Goal: Find specific page/section: Find specific page/section

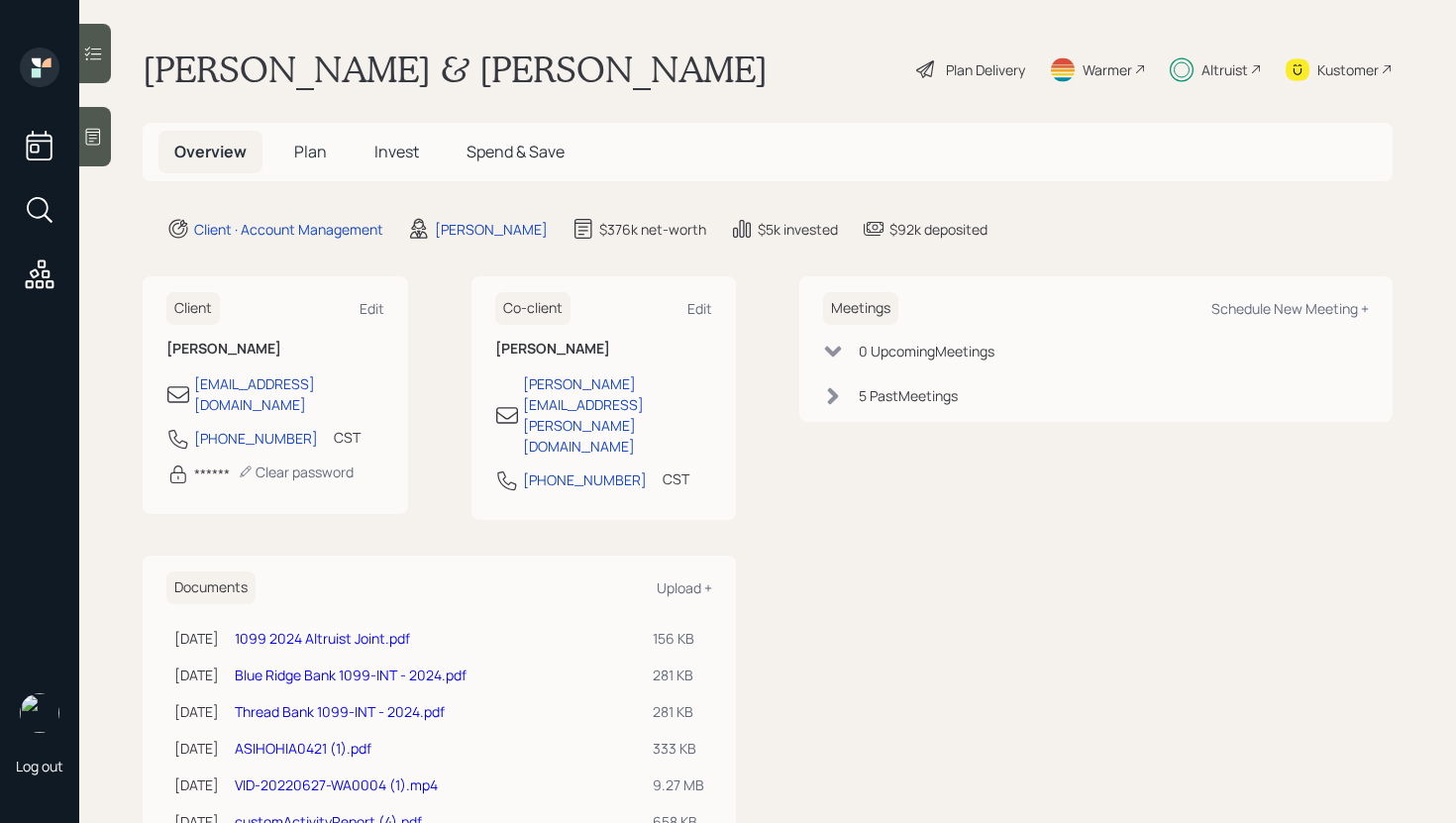
click at [94, 47] on icon at bounding box center [93, 54] width 20 height 20
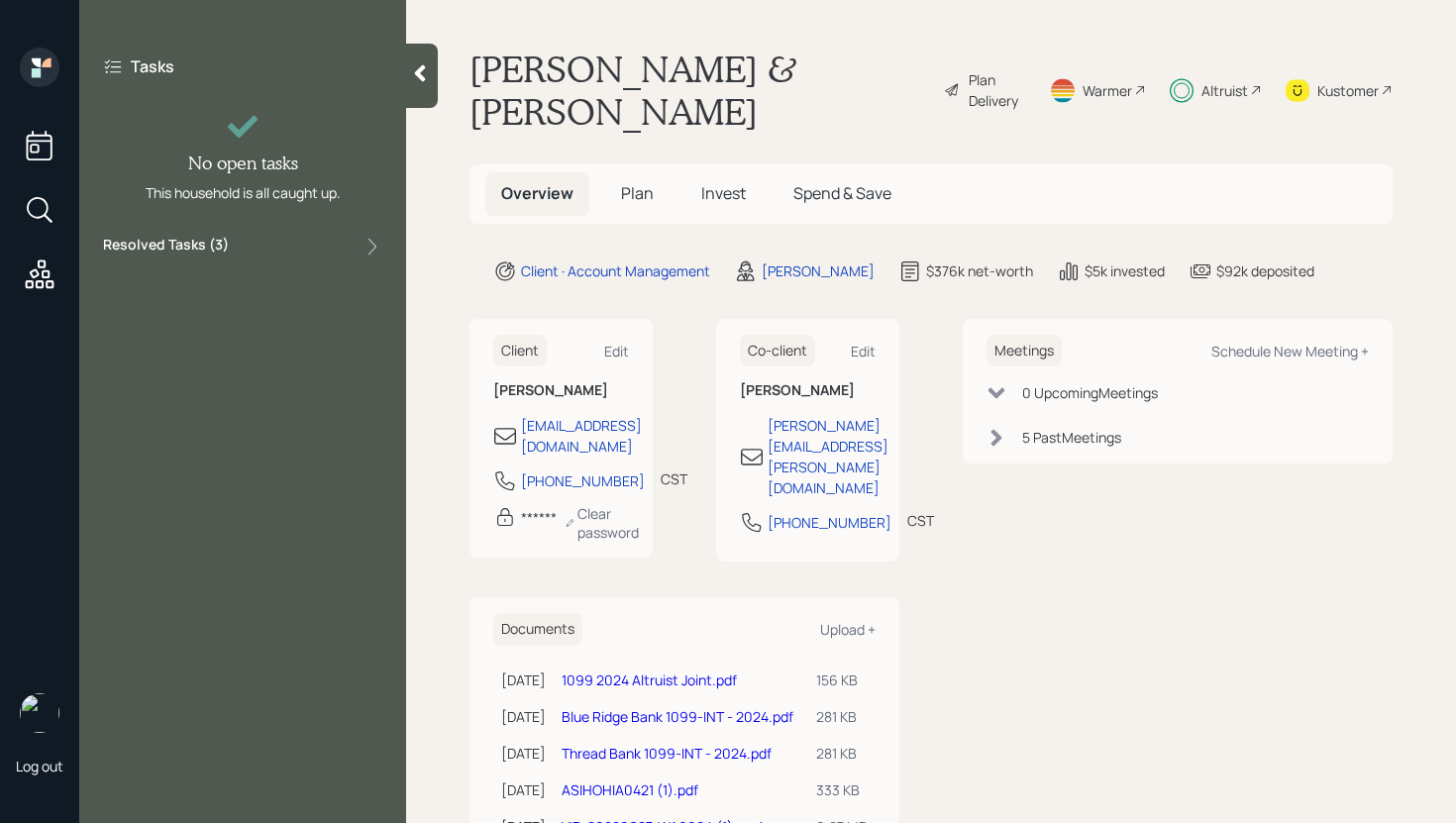
click at [175, 250] on label "Resolved Tasks ( 3 )" at bounding box center [166, 247] width 126 height 24
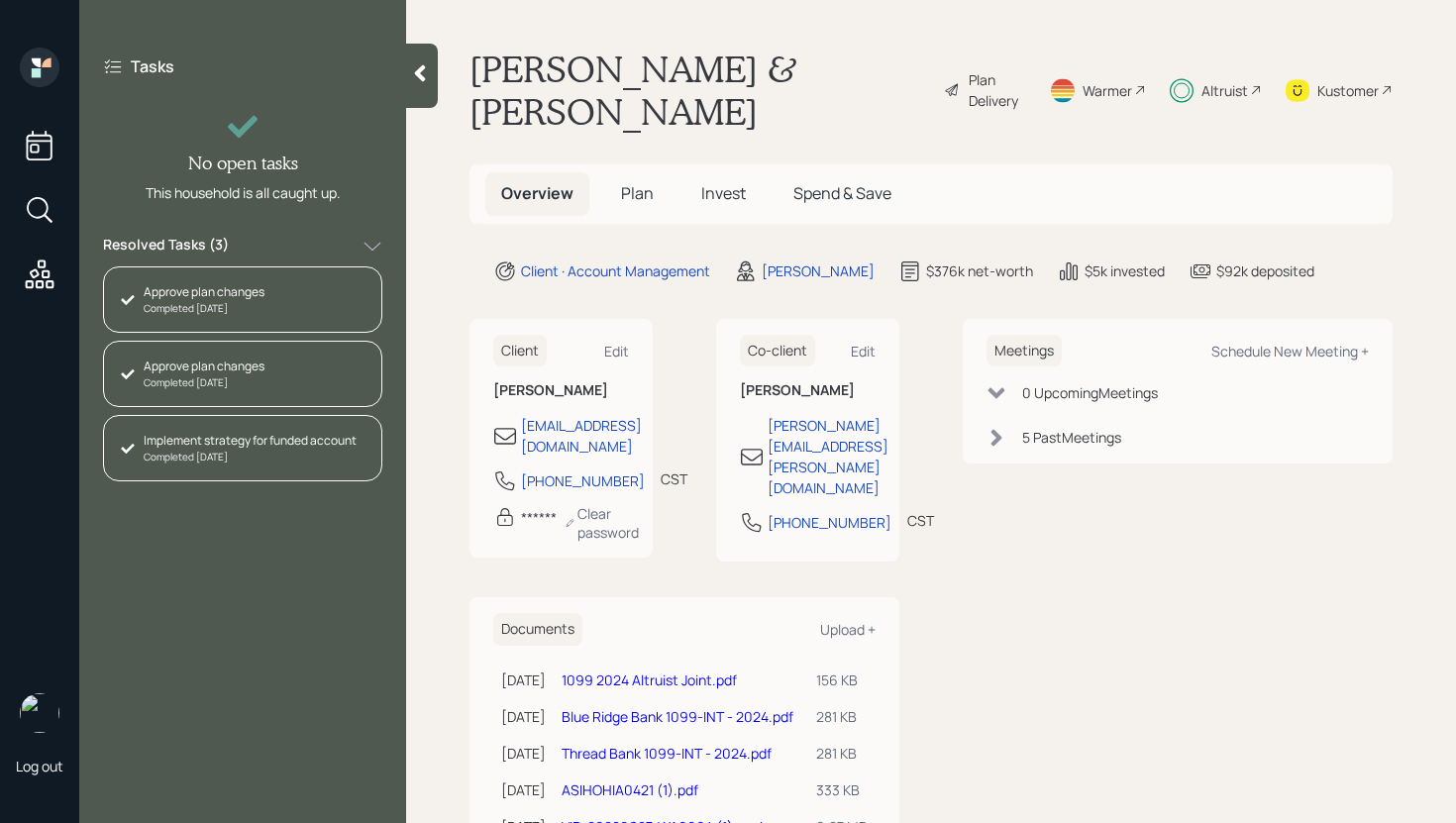
click at [175, 250] on label "Resolved Tasks ( 3 )" at bounding box center [166, 247] width 126 height 24
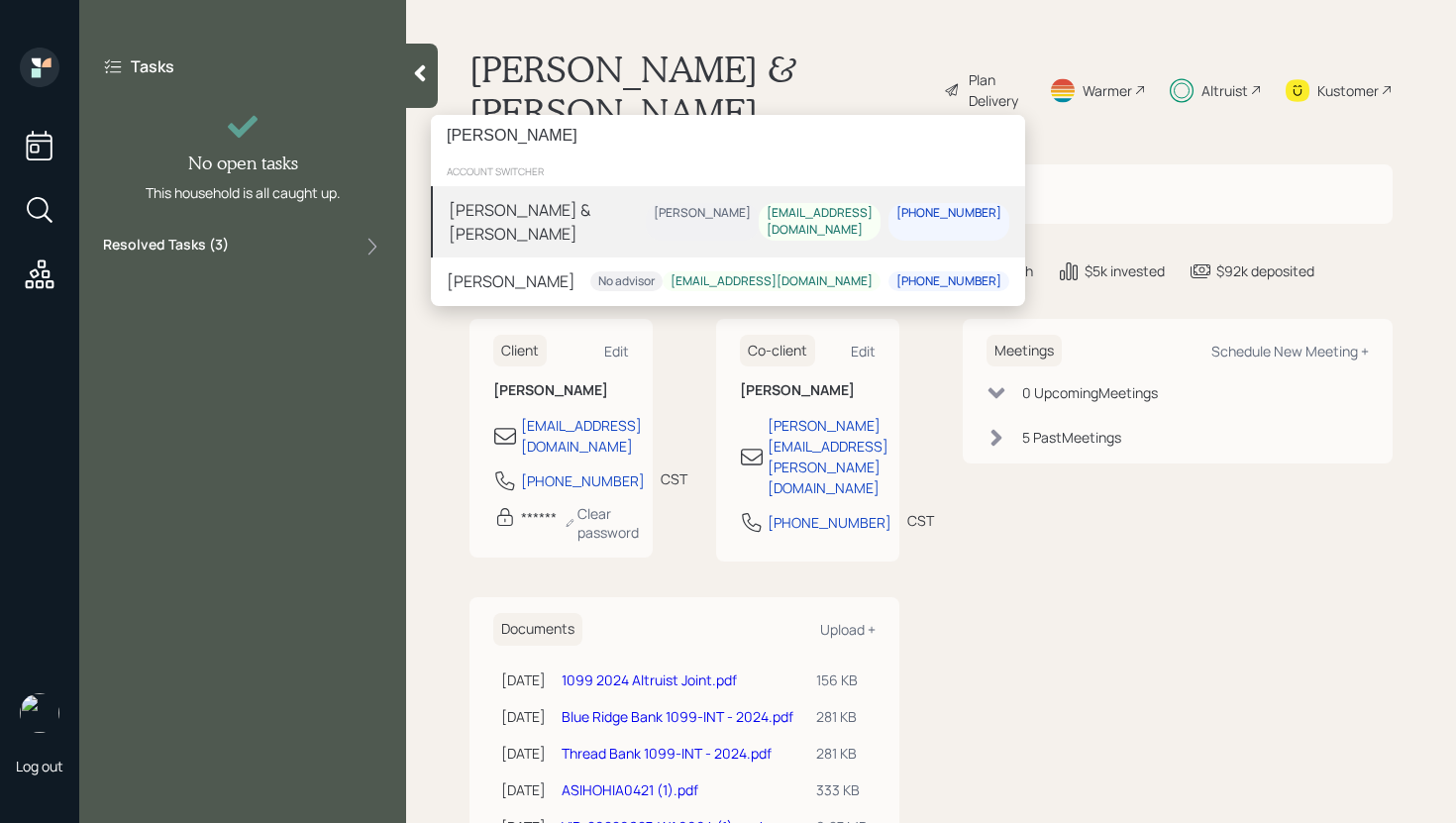
type input "[PERSON_NAME]"
click at [646, 235] on div "[PERSON_NAME]" at bounding box center [703, 223] width 113 height 38
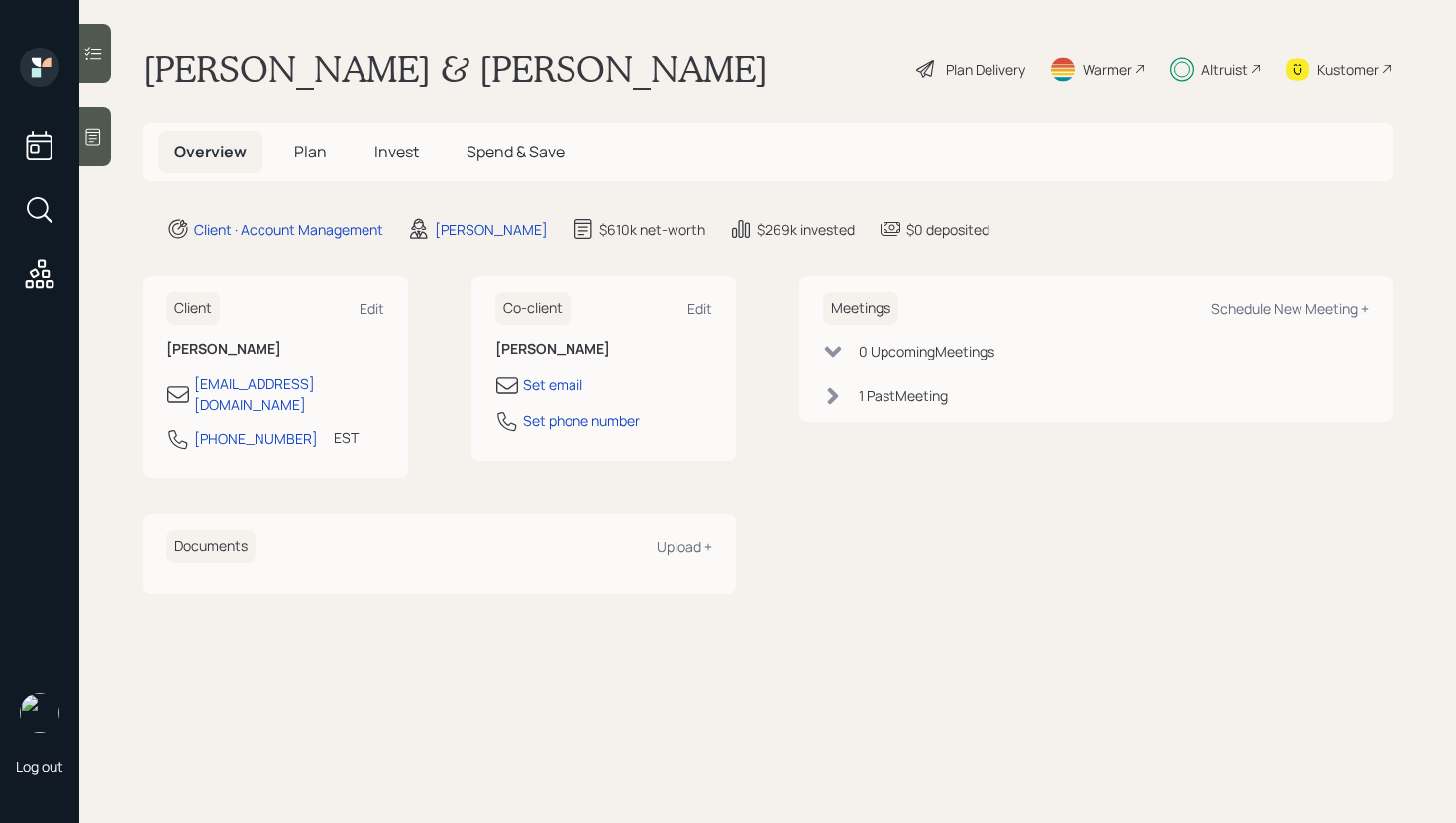
click at [96, 66] on div at bounding box center [95, 54] width 32 height 60
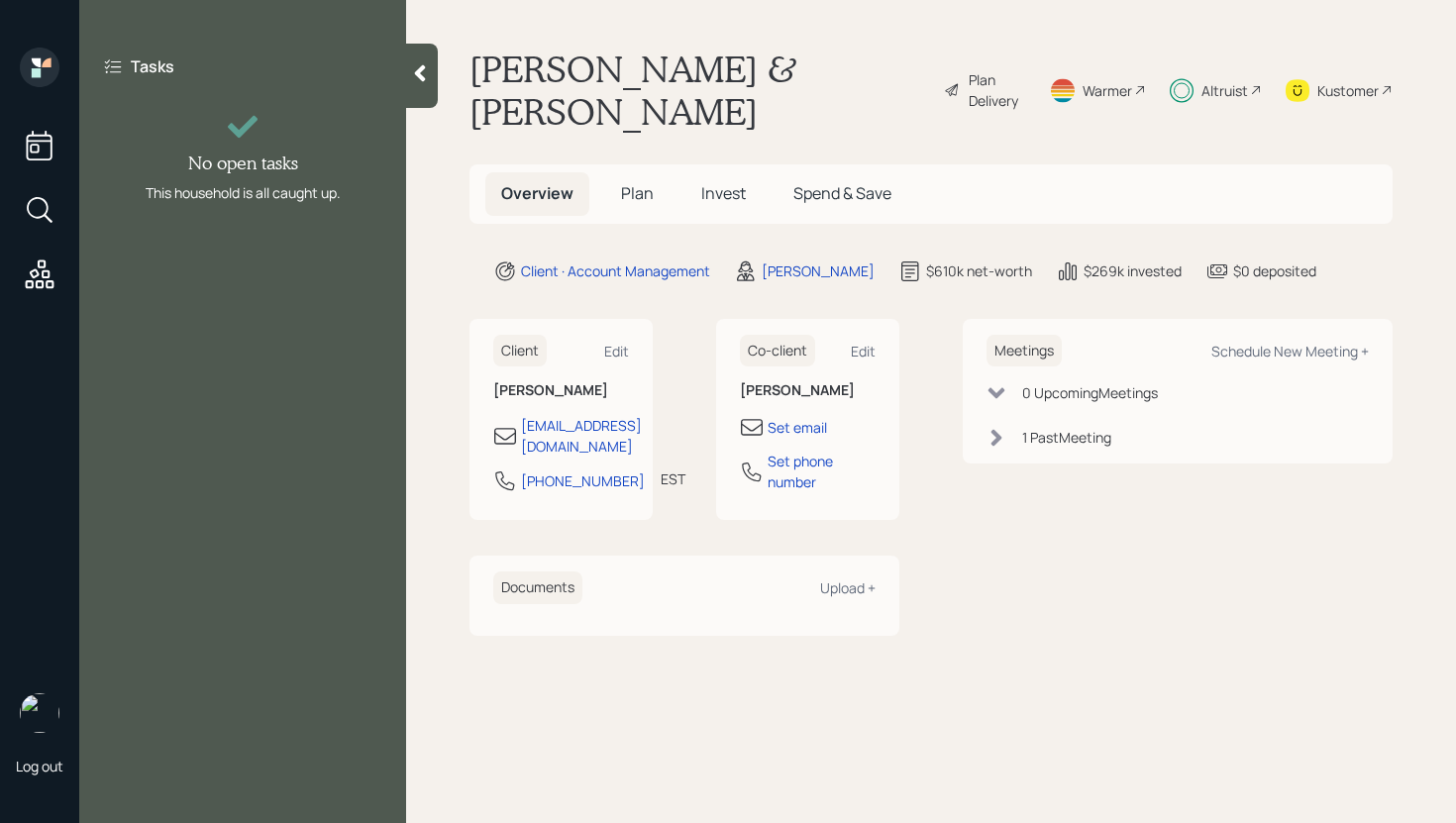
click at [428, 75] on icon at bounding box center [420, 73] width 20 height 20
